Goal: Information Seeking & Learning: Learn about a topic

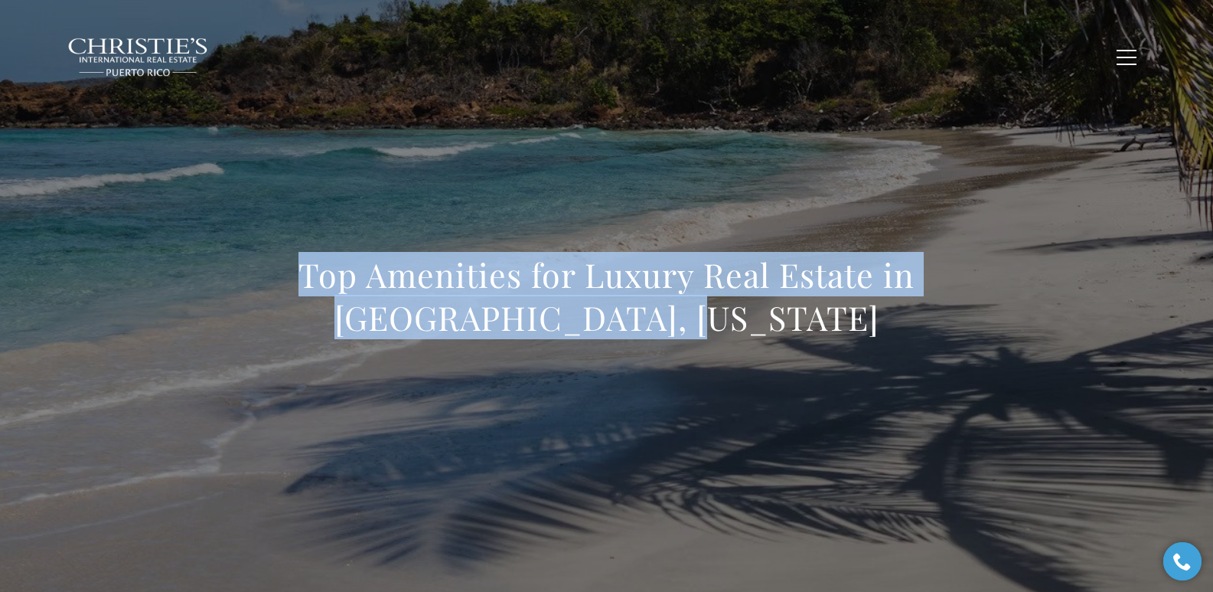
drag, startPoint x: 296, startPoint y: 272, endPoint x: 795, endPoint y: 309, distance: 501.3
click at [795, 309] on h1 "Top Amenities for Luxury Real Estate in Culebra, Puerto Rico" at bounding box center [606, 296] width 675 height 86
copy h1 "Top Amenities for Luxury Real Estate in Culebra, Puerto Rico"
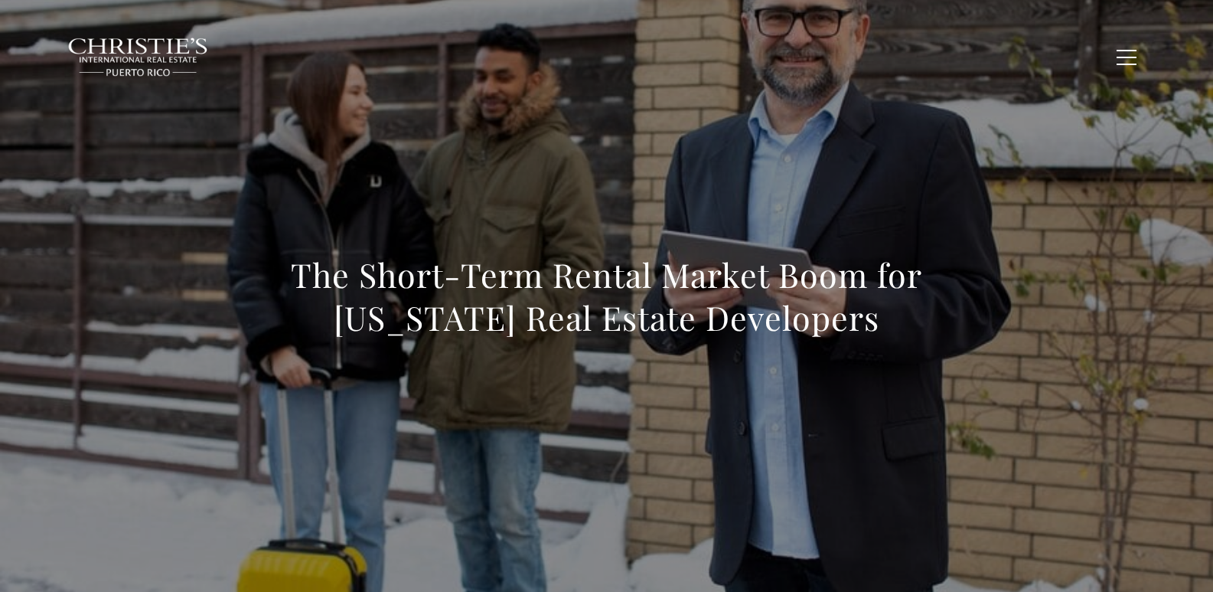
drag, startPoint x: 285, startPoint y: 268, endPoint x: 895, endPoint y: 311, distance: 611.7
click at [895, 311] on h1 "The Short-Term Rental Market Boom for Puerto Rico Real Estate Developers" at bounding box center [606, 296] width 675 height 86
copy h1 "The Short-Term Rental Market Boom for Puerto Rico Real Estate Developers"
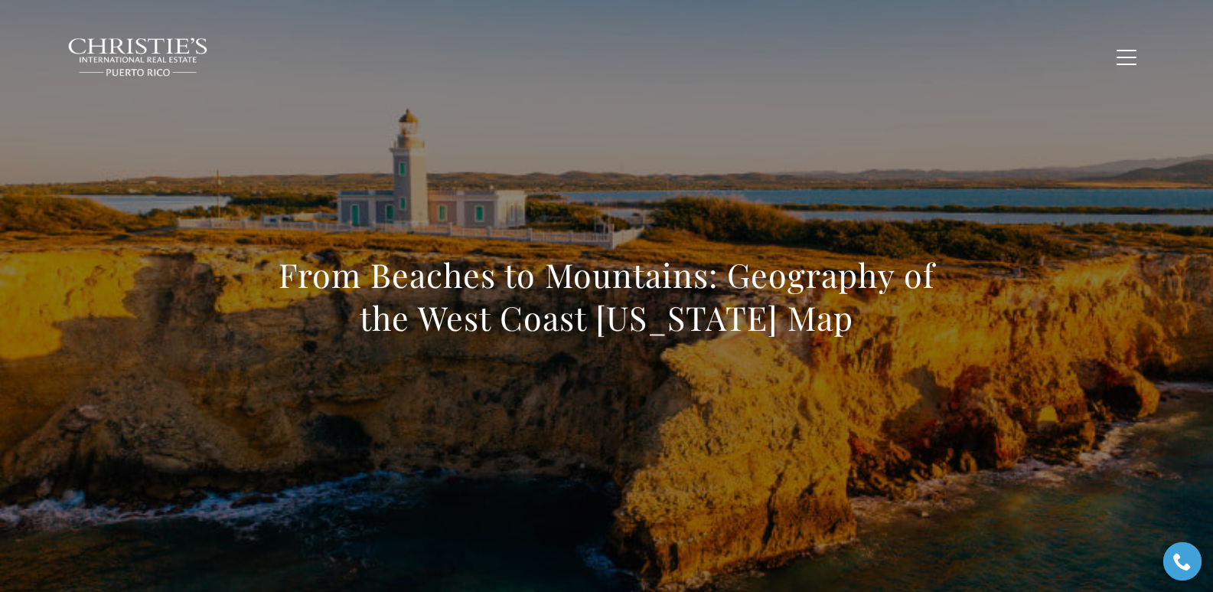
drag, startPoint x: 377, startPoint y: 261, endPoint x: 880, endPoint y: 305, distance: 505.0
click at [880, 305] on div "From Beaches to Mountains: Geography of the West Coast Puerto Rico Map" at bounding box center [607, 306] width 1072 height 459
copy h1 "From Beaches to Mountains: Geography of the West Coast Puerto Rico Map"
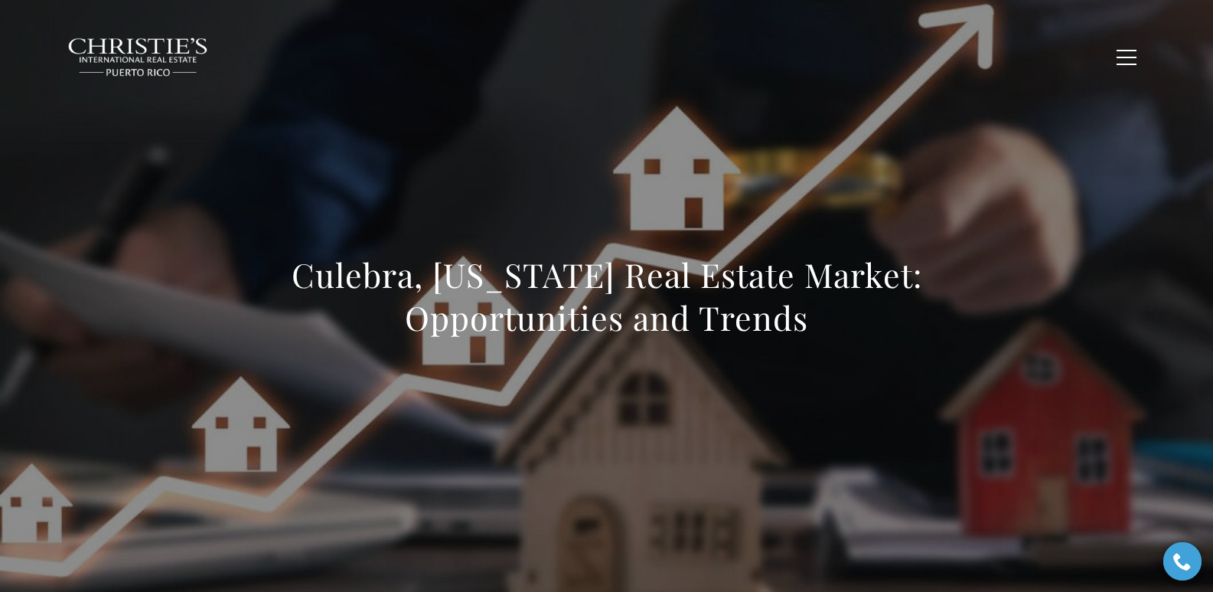
drag, startPoint x: 291, startPoint y: 269, endPoint x: 841, endPoint y: 332, distance: 553.2
click at [841, 332] on h1 "Culebra, [US_STATE] Real Estate Market: Opportunities and Trends" at bounding box center [606, 296] width 675 height 86
copy h1 "Culebra, [US_STATE] Real Estate Market: Opportunities and Trends"
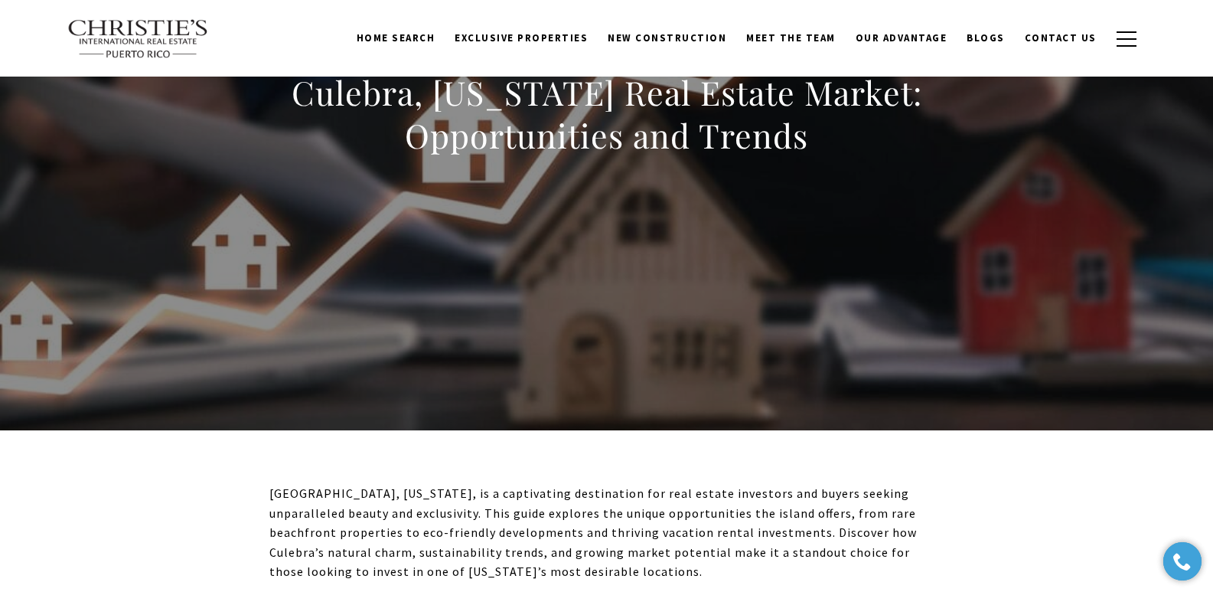
scroll to position [83, 0]
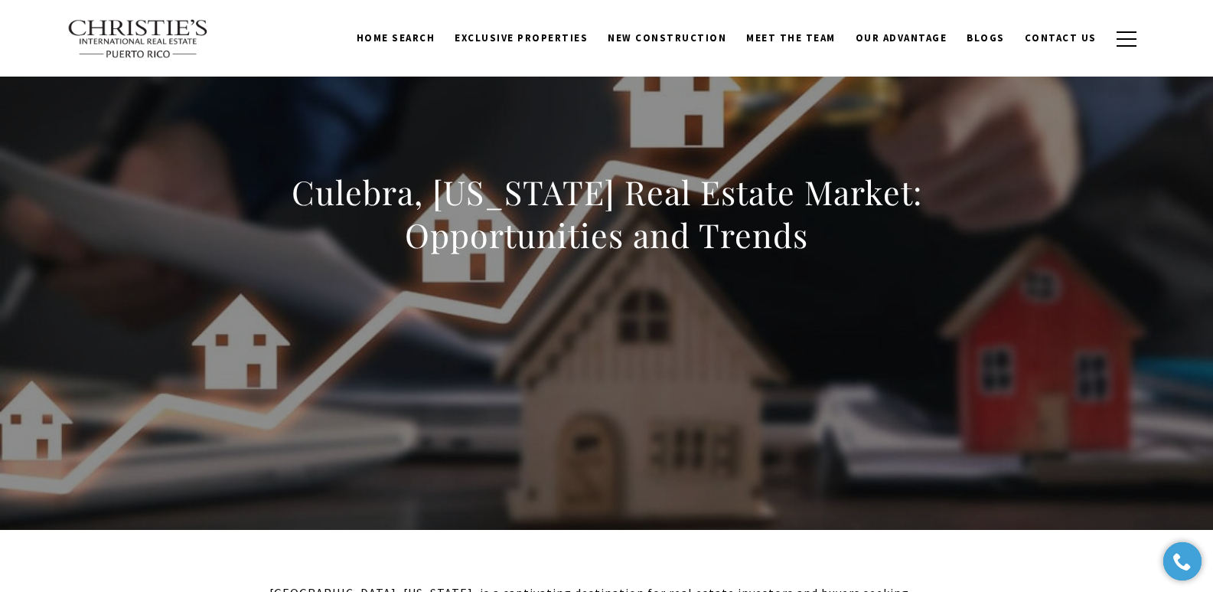
drag, startPoint x: 281, startPoint y: 186, endPoint x: 839, endPoint y: 245, distance: 561.2
click at [839, 245] on h1 "Culebra, [US_STATE] Real Estate Market: Opportunities and Trends" at bounding box center [606, 214] width 675 height 86
copy h1 "Culebra, [US_STATE] Real Estate Market: Opportunities and Trends"
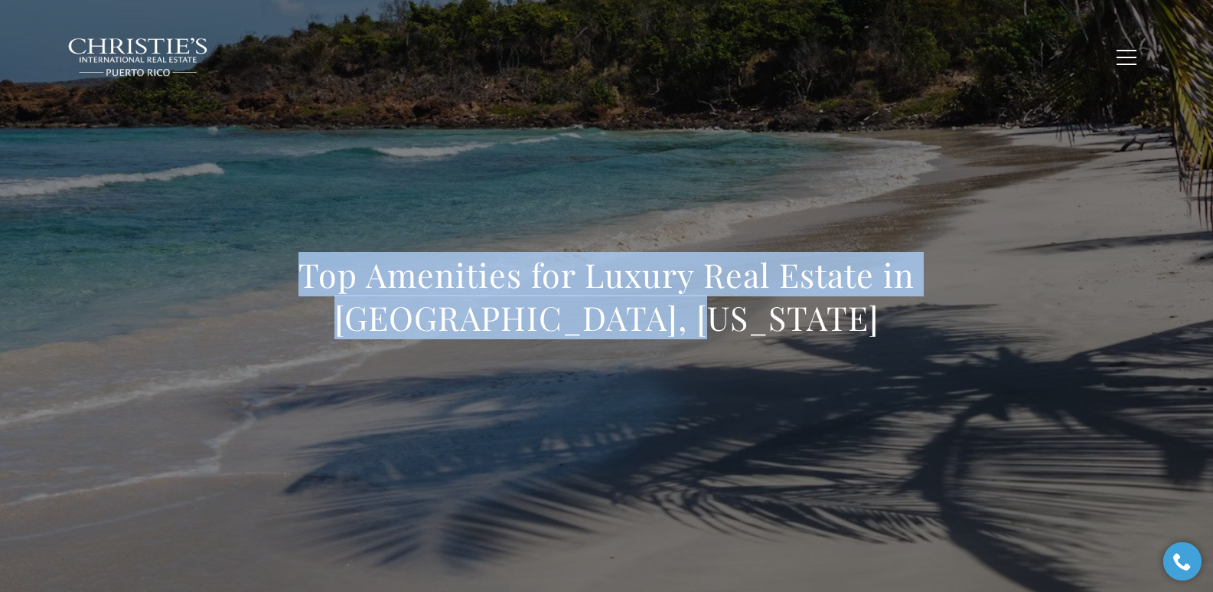
drag, startPoint x: 286, startPoint y: 275, endPoint x: 850, endPoint y: 318, distance: 565.9
click at [850, 318] on h1 "Top Amenities for Luxury Real Estate in Culebra, Puerto Rico" at bounding box center [606, 296] width 675 height 86
copy h1 "Top Amenities for Luxury Real Estate in Culebra, Puerto Rico"
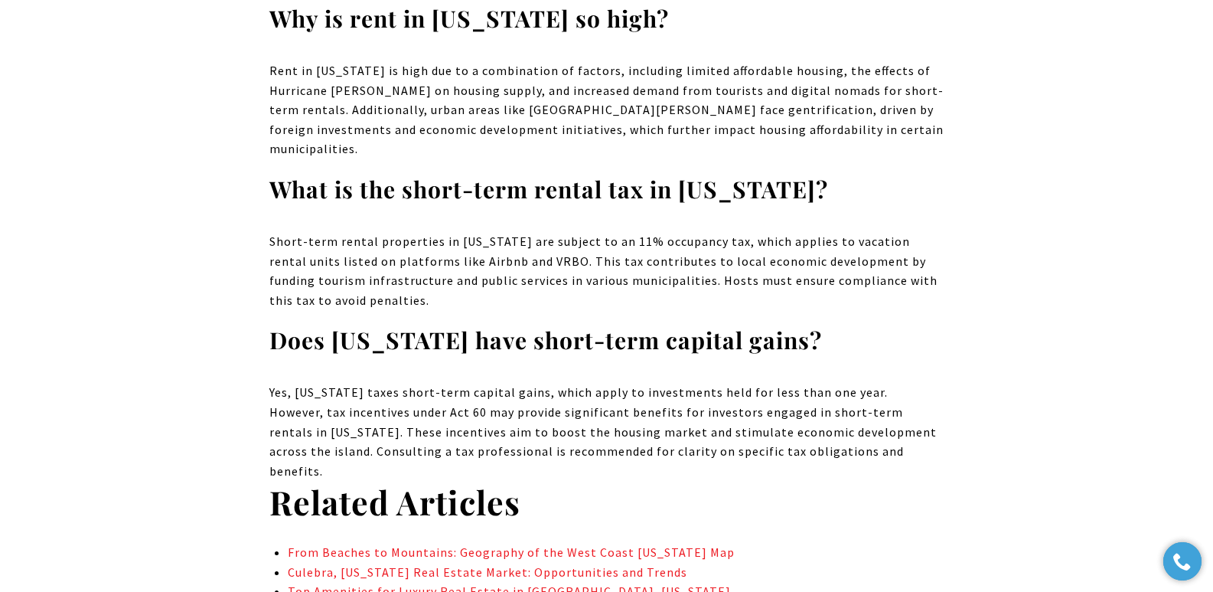
scroll to position [10687, 0]
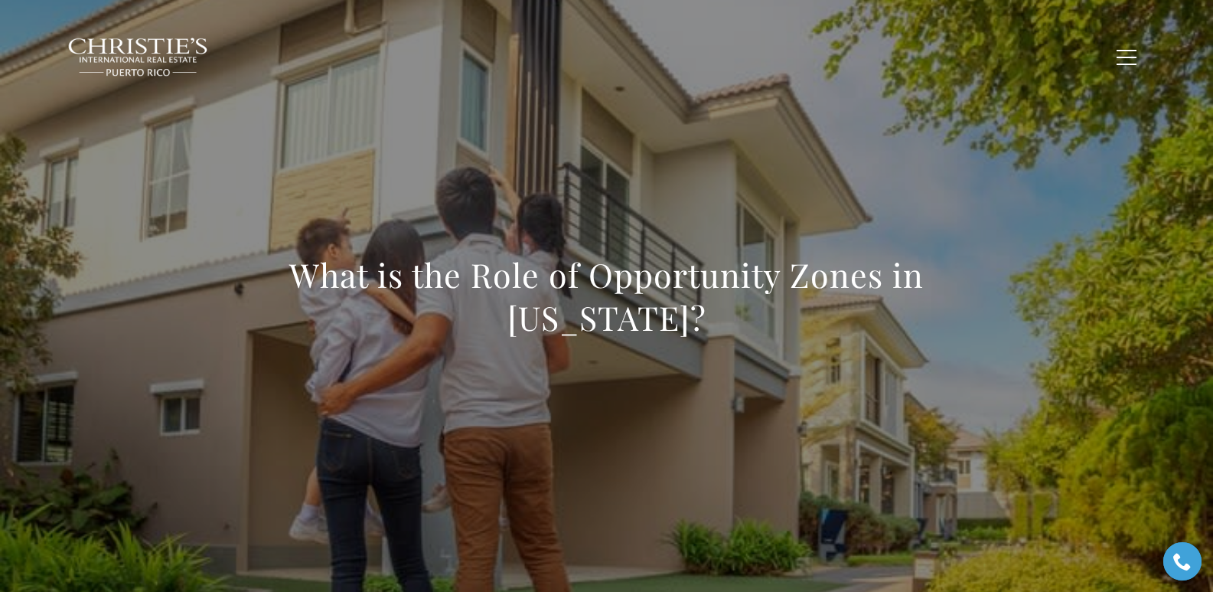
drag, startPoint x: 474, startPoint y: 290, endPoint x: 767, endPoint y: 328, distance: 295.6
click at [767, 328] on h1 "What is the Role of Opportunity Zones in Puerto Rico?" at bounding box center [606, 296] width 675 height 86
copy h1 "What is the Role of Opportunity Zones in Puerto Rico?"
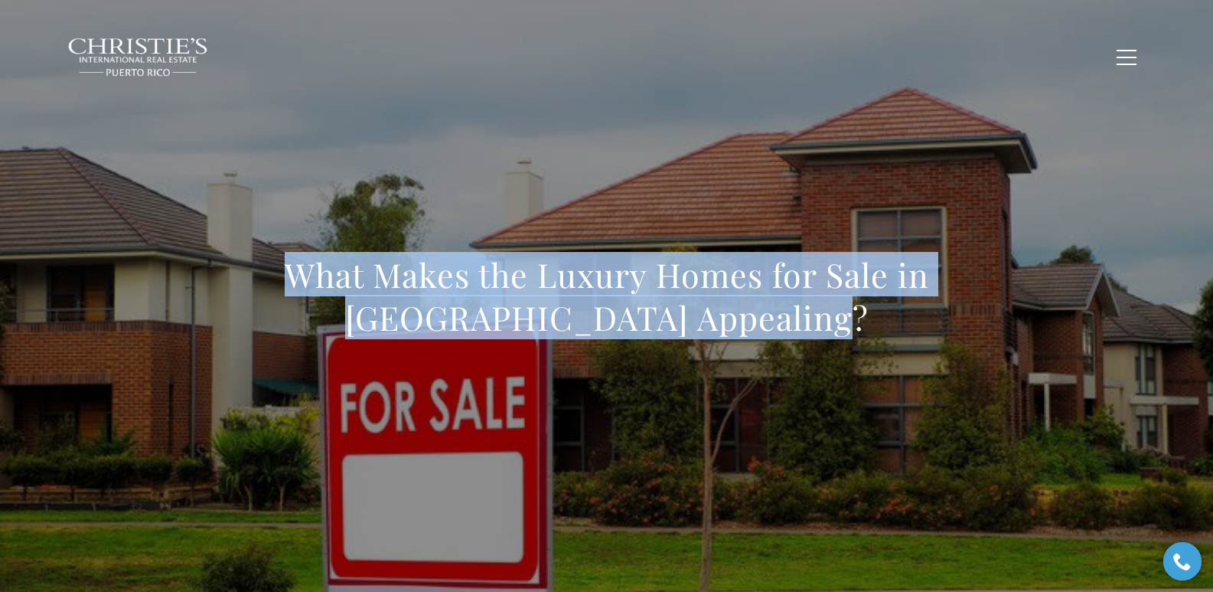
drag, startPoint x: 254, startPoint y: 283, endPoint x: 838, endPoint y: 324, distance: 585.6
click at [838, 324] on div "What Makes the Luxury Homes for Sale in [GEOGRAPHIC_DATA] Appealing?" at bounding box center [607, 306] width 1072 height 459
copy h1 "What Makes the Luxury Homes for Sale in [GEOGRAPHIC_DATA] Appealing?"
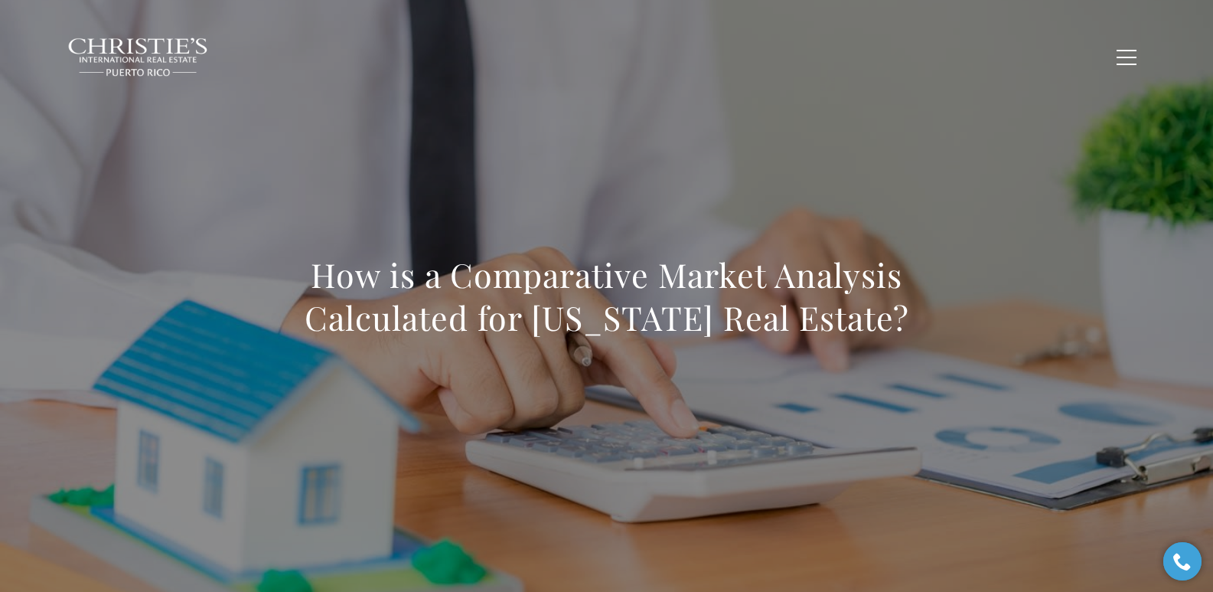
drag, startPoint x: 381, startPoint y: 274, endPoint x: 921, endPoint y: 310, distance: 541.7
click at [921, 310] on h1 "How is a Comparative Market Analysis Calculated for Puerto Rico Real Estate?" at bounding box center [606, 296] width 675 height 86
copy h1 "How is a Comparative Market Analysis Calculated for Puerto Rico Real Estate?"
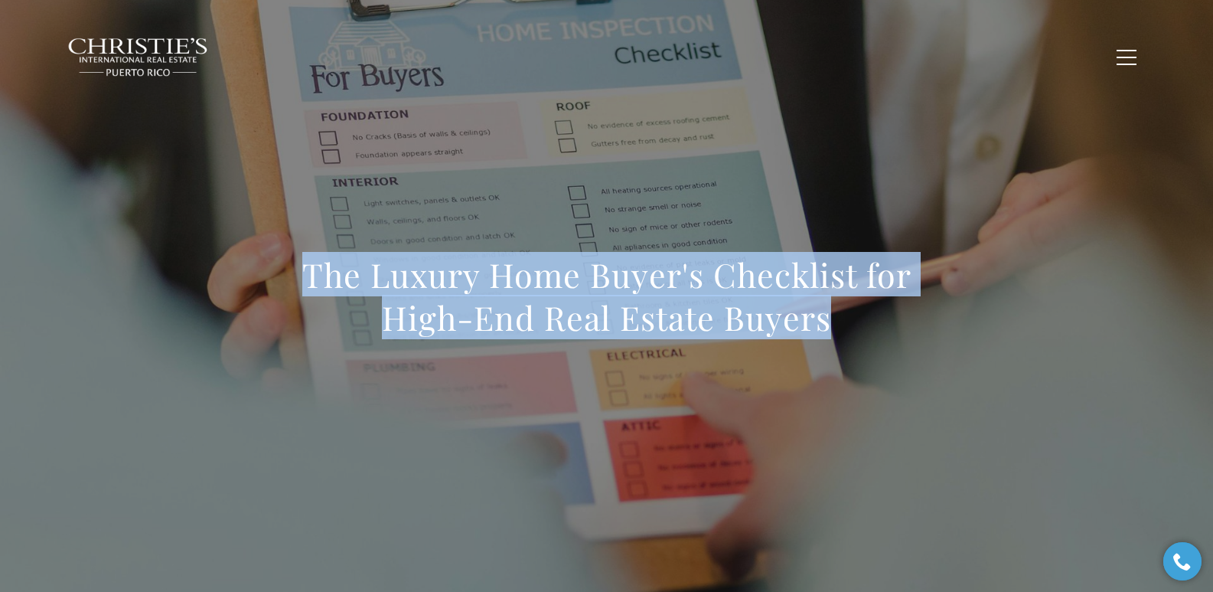
drag, startPoint x: 280, startPoint y: 262, endPoint x: 819, endPoint y: 337, distance: 544.2
click at [850, 338] on h1 "The Luxury Home Buyer's Checklist for High-End Real Estate Buyers" at bounding box center [606, 296] width 675 height 86
copy h1 "The Luxury Home Buyer's Checklist for High-End Real Estate Buyers"
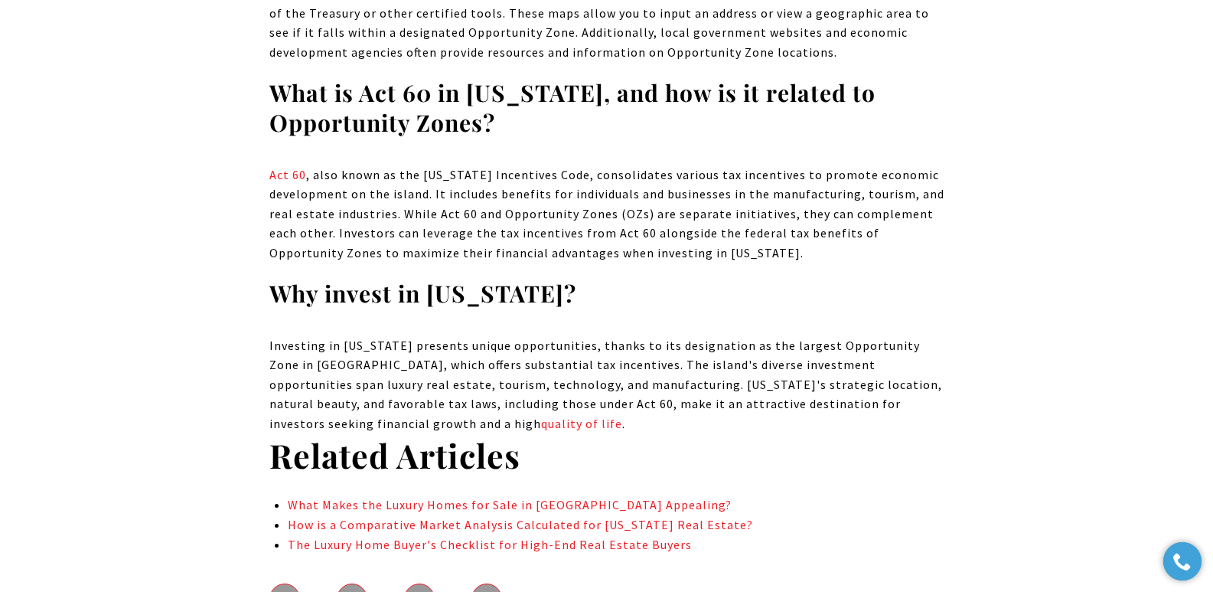
scroll to position [9987, 0]
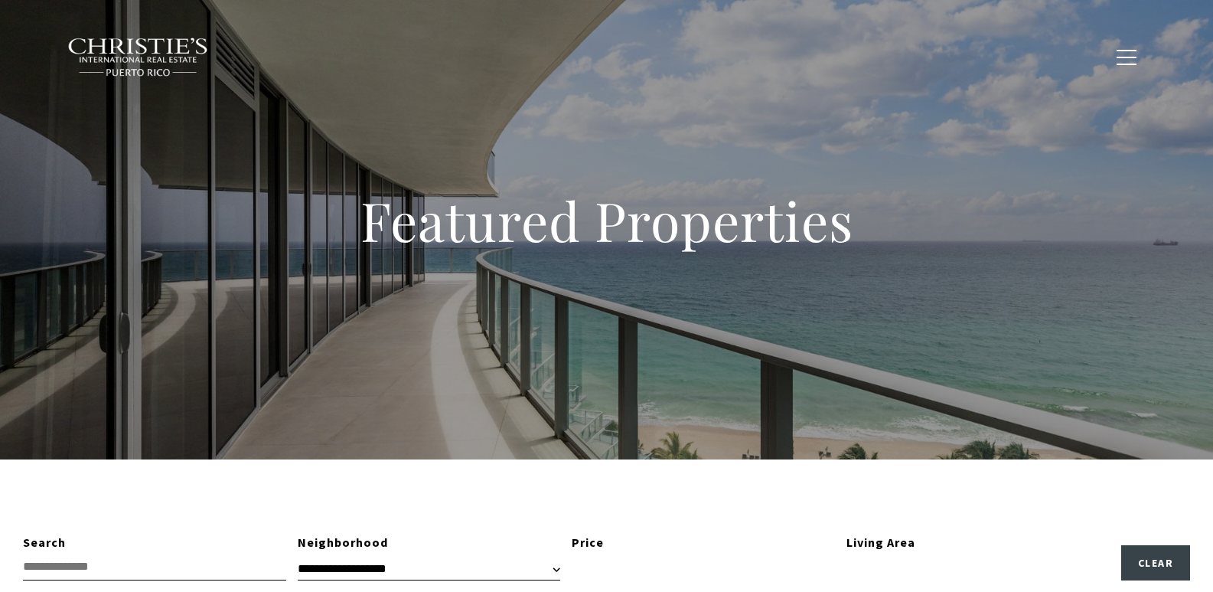
scroll to position [2906, 0]
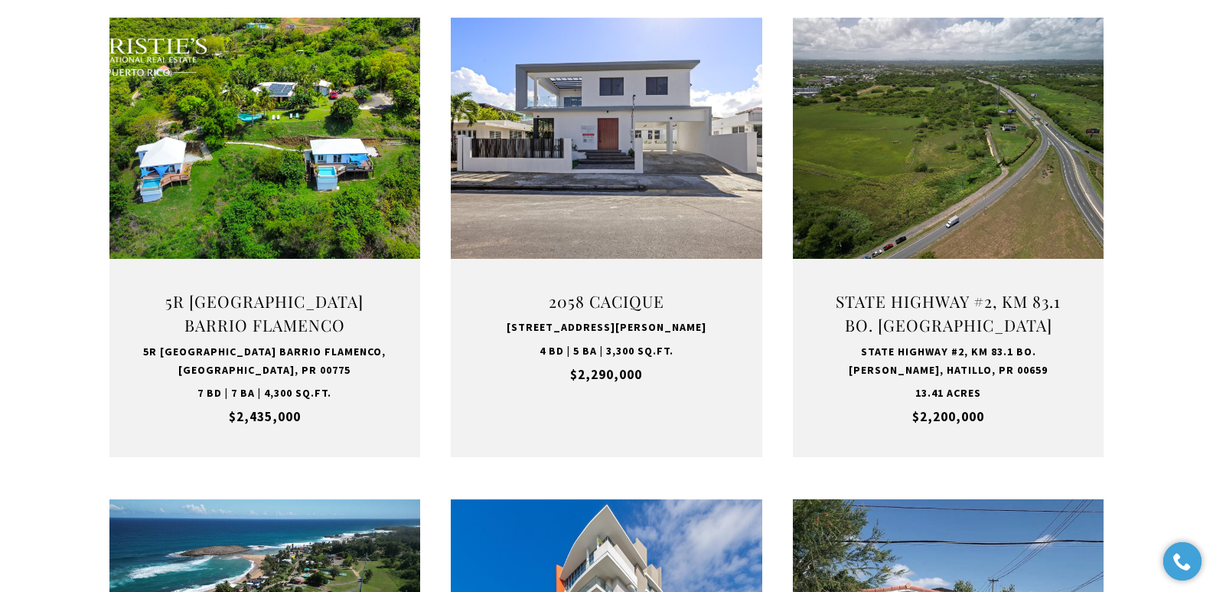
scroll to position [2072, 0]
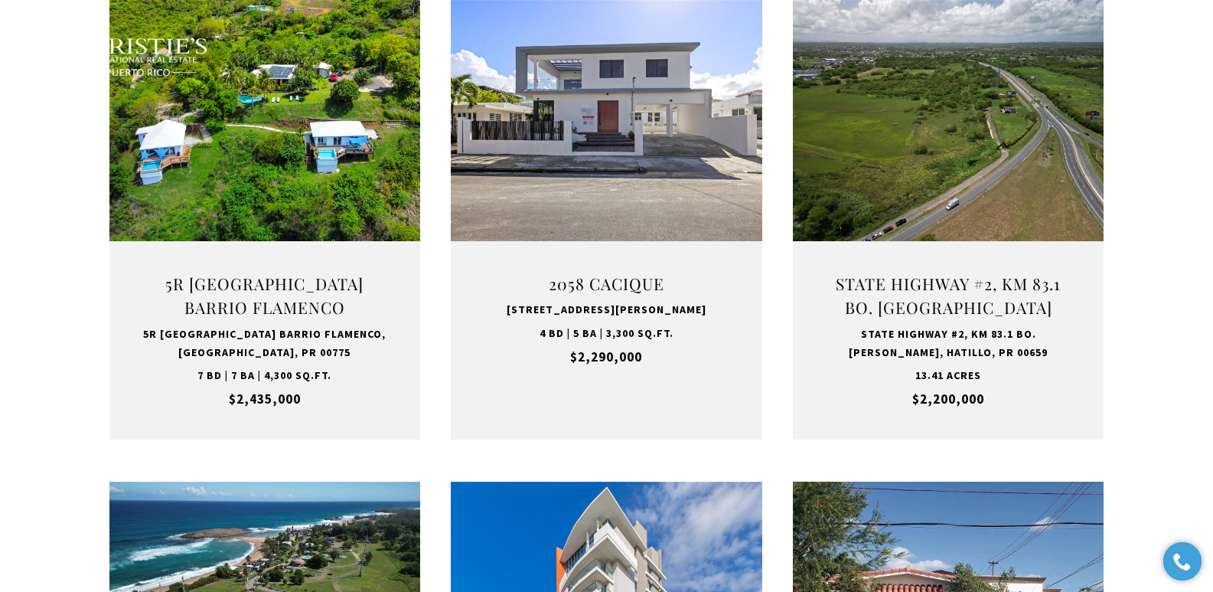
type input "**********"
type input "*********"
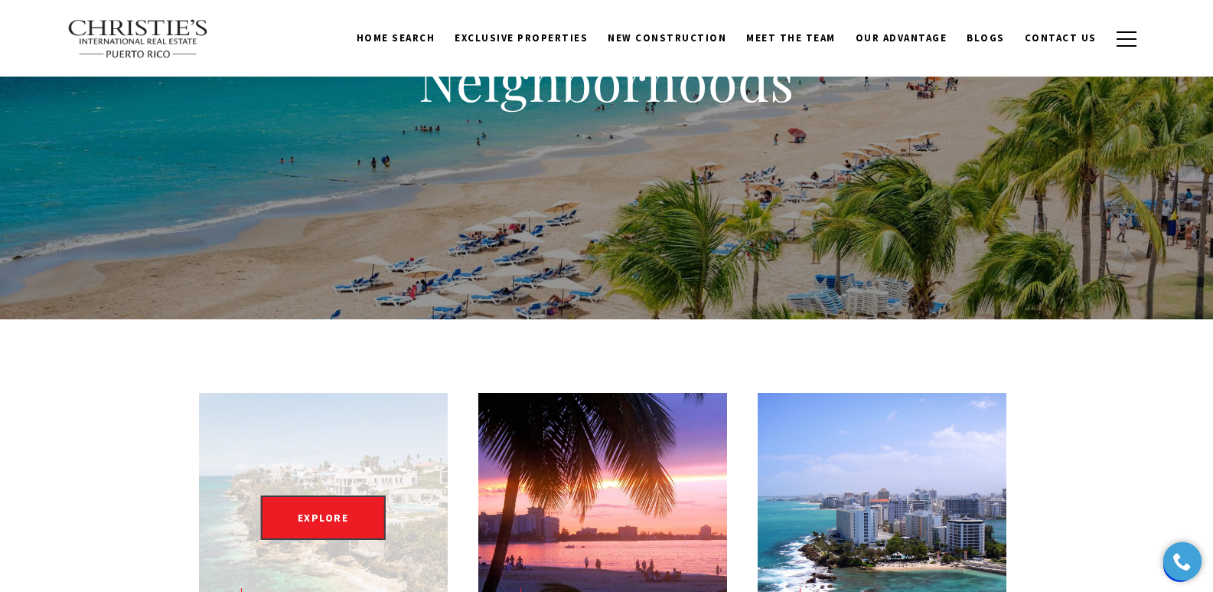
scroll to position [658, 0]
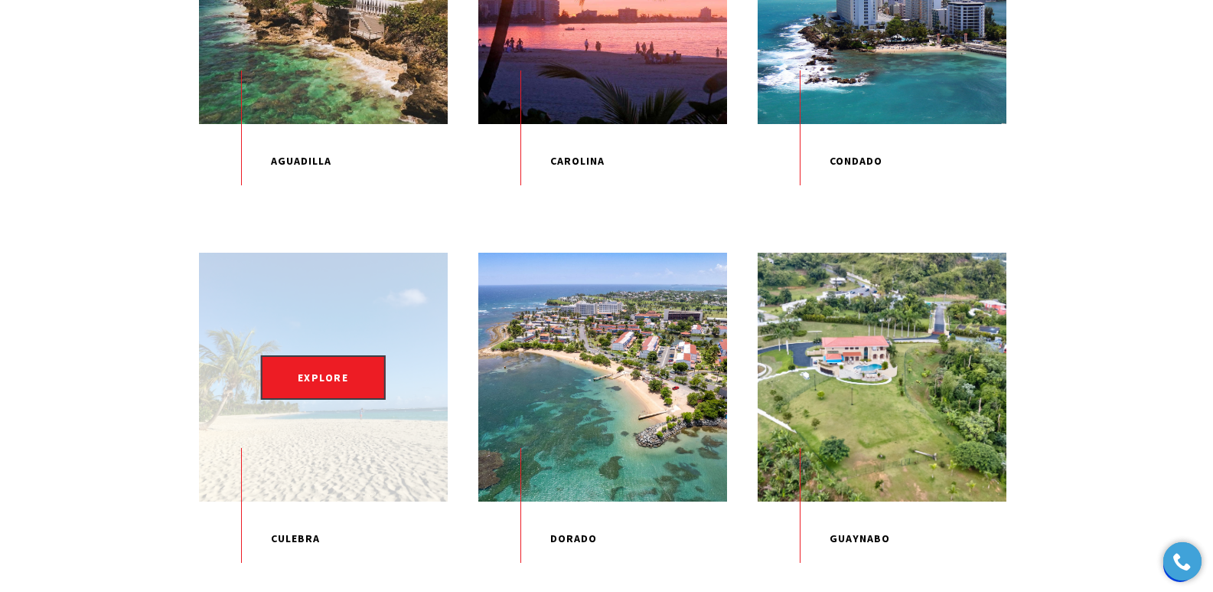
click at [396, 330] on div "EXPLORE" at bounding box center [323, 377] width 249 height 249
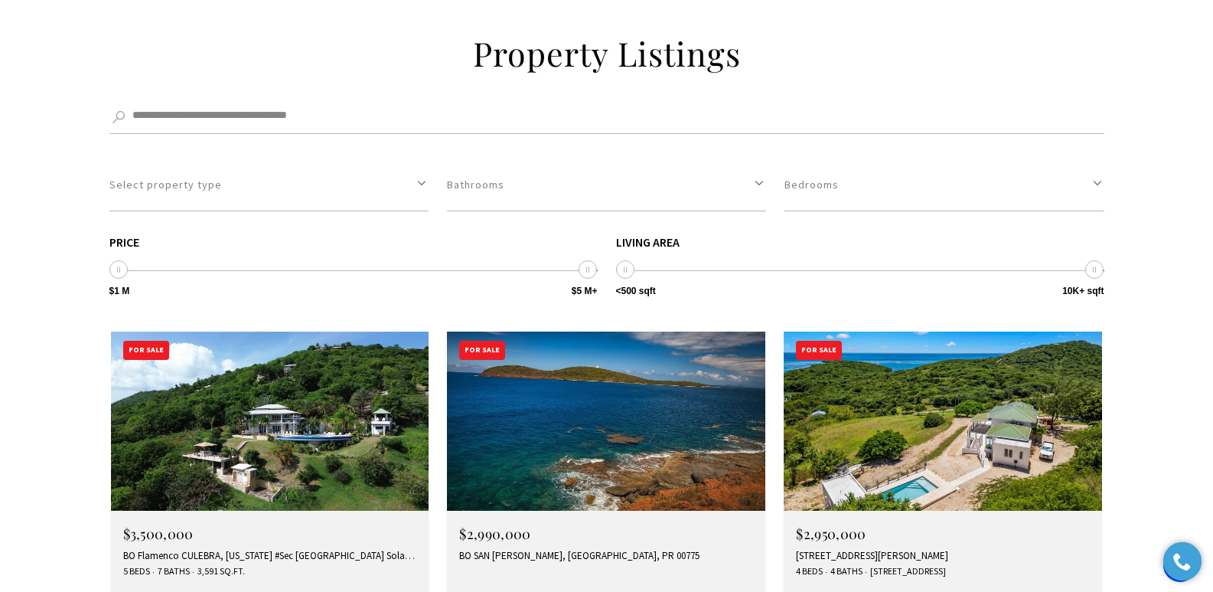
scroll to position [5123, 0]
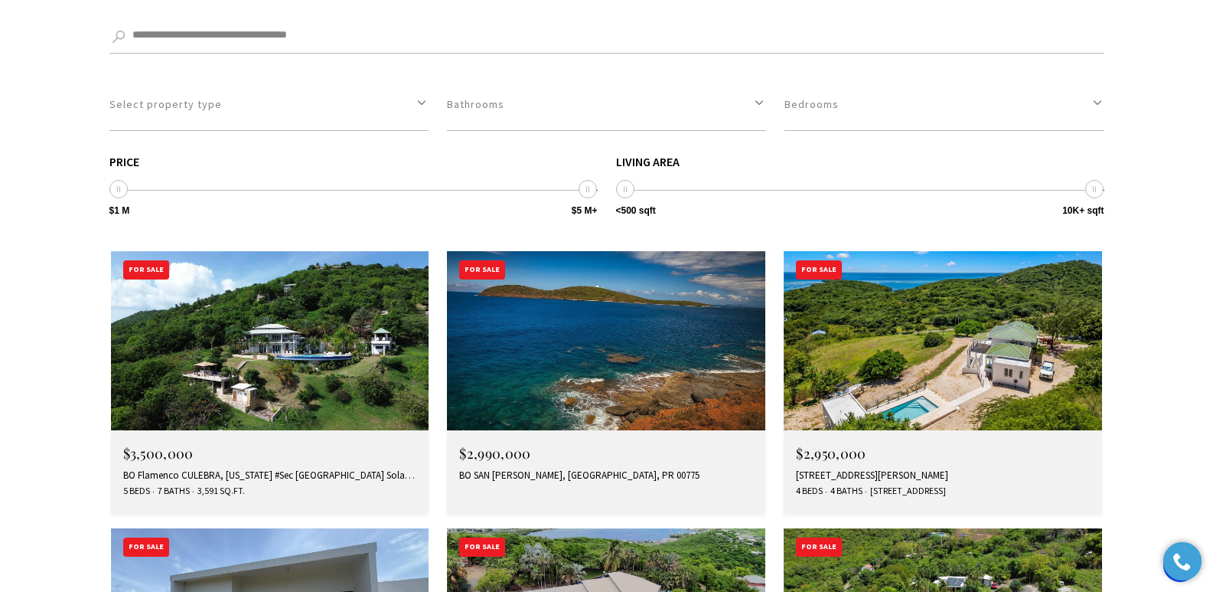
click at [193, 469] on div "BO Flamenco CULEBRA, PUERTO RICO #Sec La Quintas Solar 15, CULEBRA, PR 00775" at bounding box center [270, 475] width 294 height 12
